Goal: Navigation & Orientation: Find specific page/section

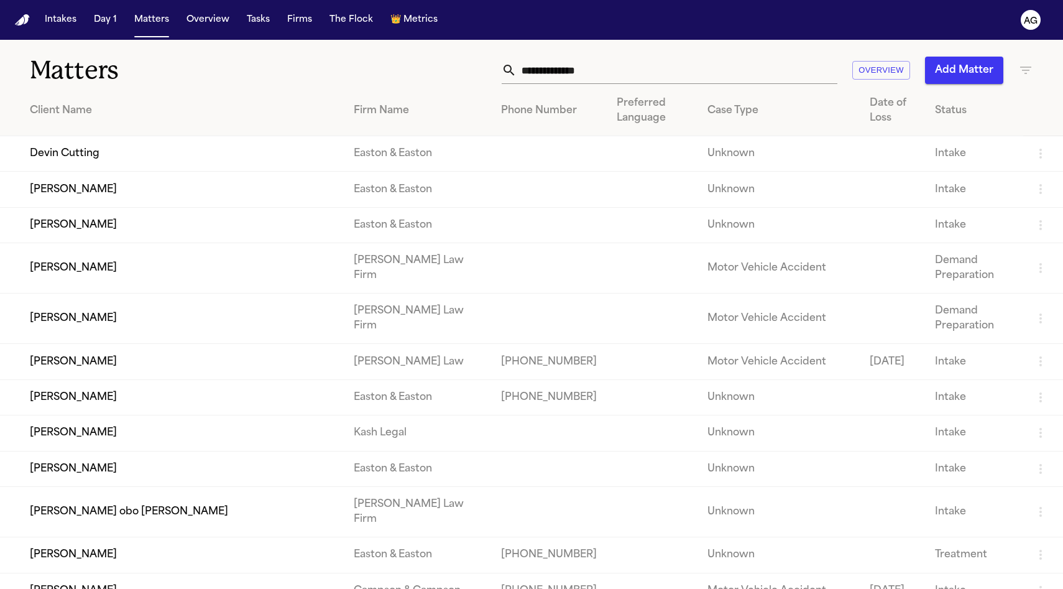
click at [284, 94] on th "Client Name" at bounding box center [172, 111] width 344 height 50
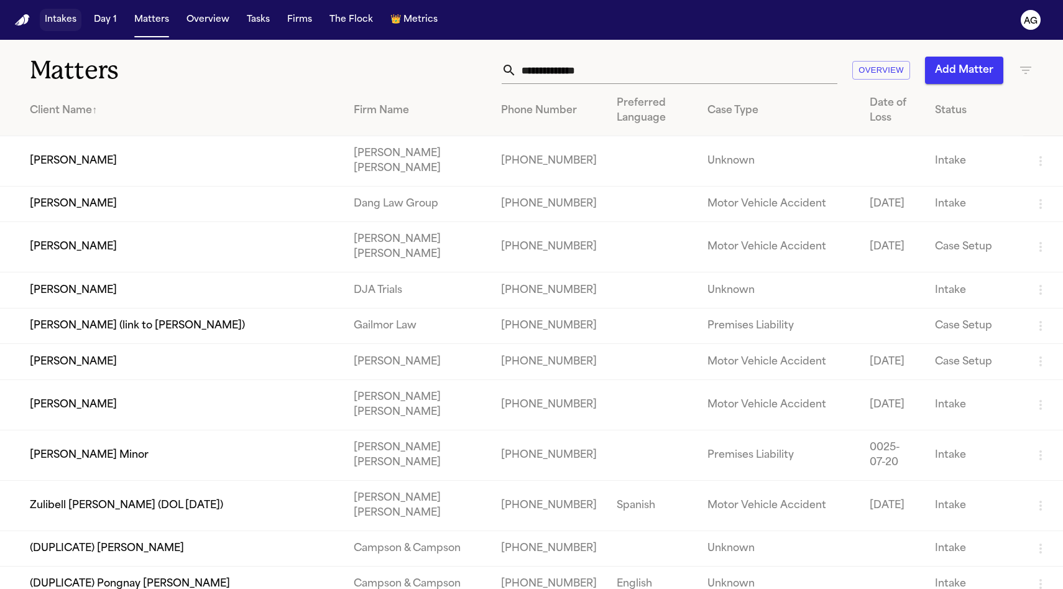
click at [60, 25] on button "Intakes" at bounding box center [61, 20] width 42 height 22
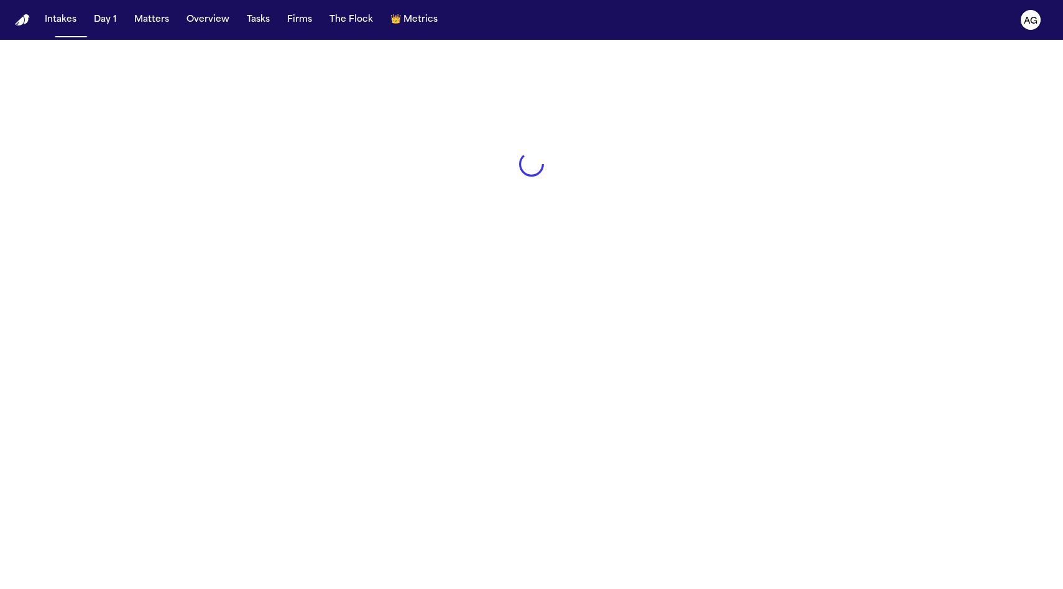
click at [11, 25] on nav "Intakes Day 1 Matters Overview Tasks Firms The Flock 👑 Metrics AG" at bounding box center [531, 20] width 1063 height 40
click at [21, 23] on img "Home" at bounding box center [22, 20] width 15 height 12
